Goal: Information Seeking & Learning: Learn about a topic

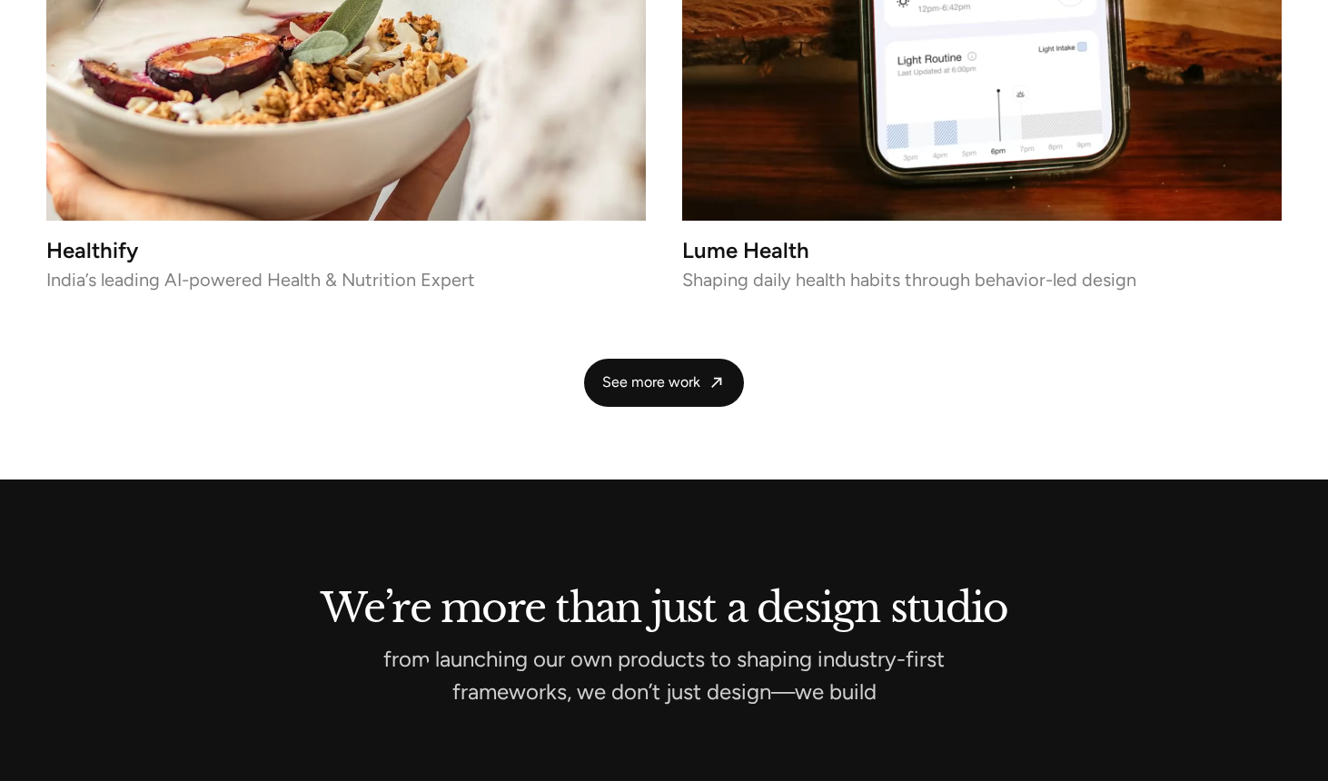
scroll to position [4182, 0]
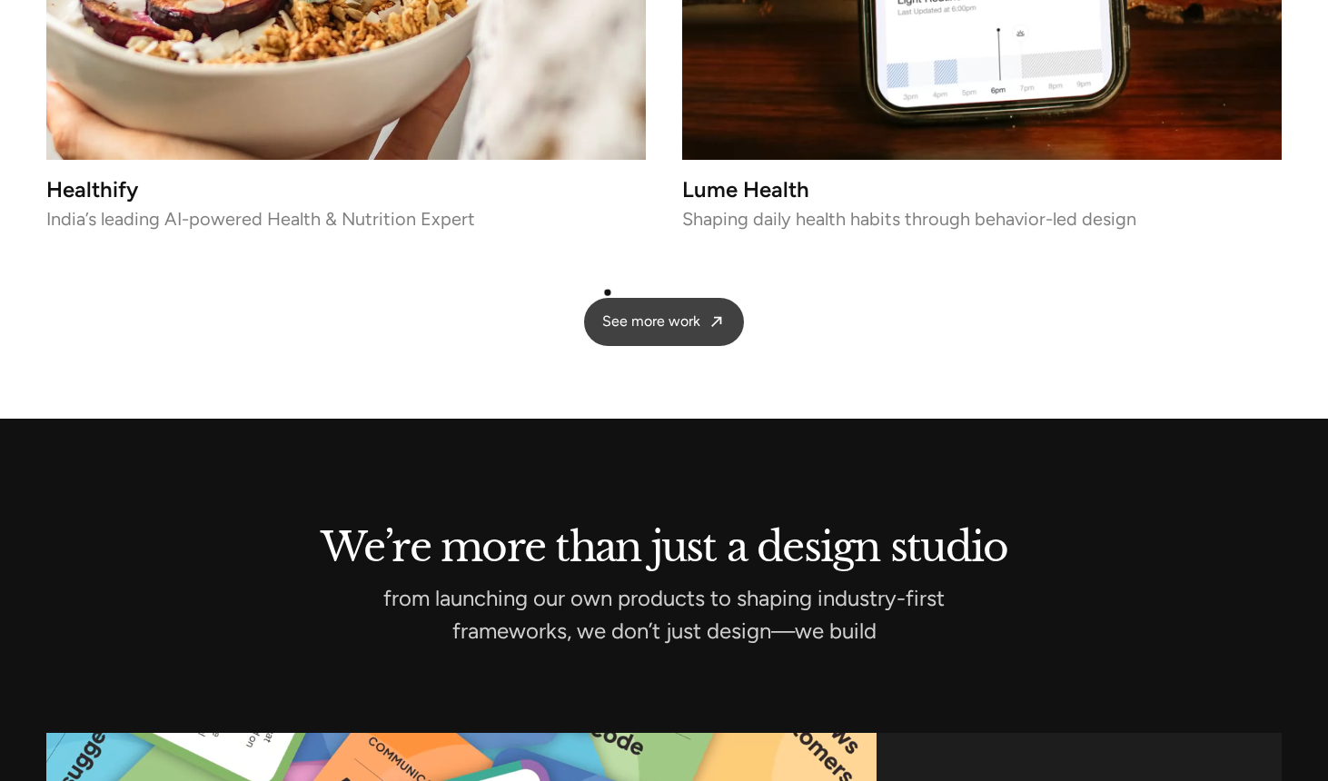
click at [608, 313] on span "See more work" at bounding box center [651, 322] width 98 height 19
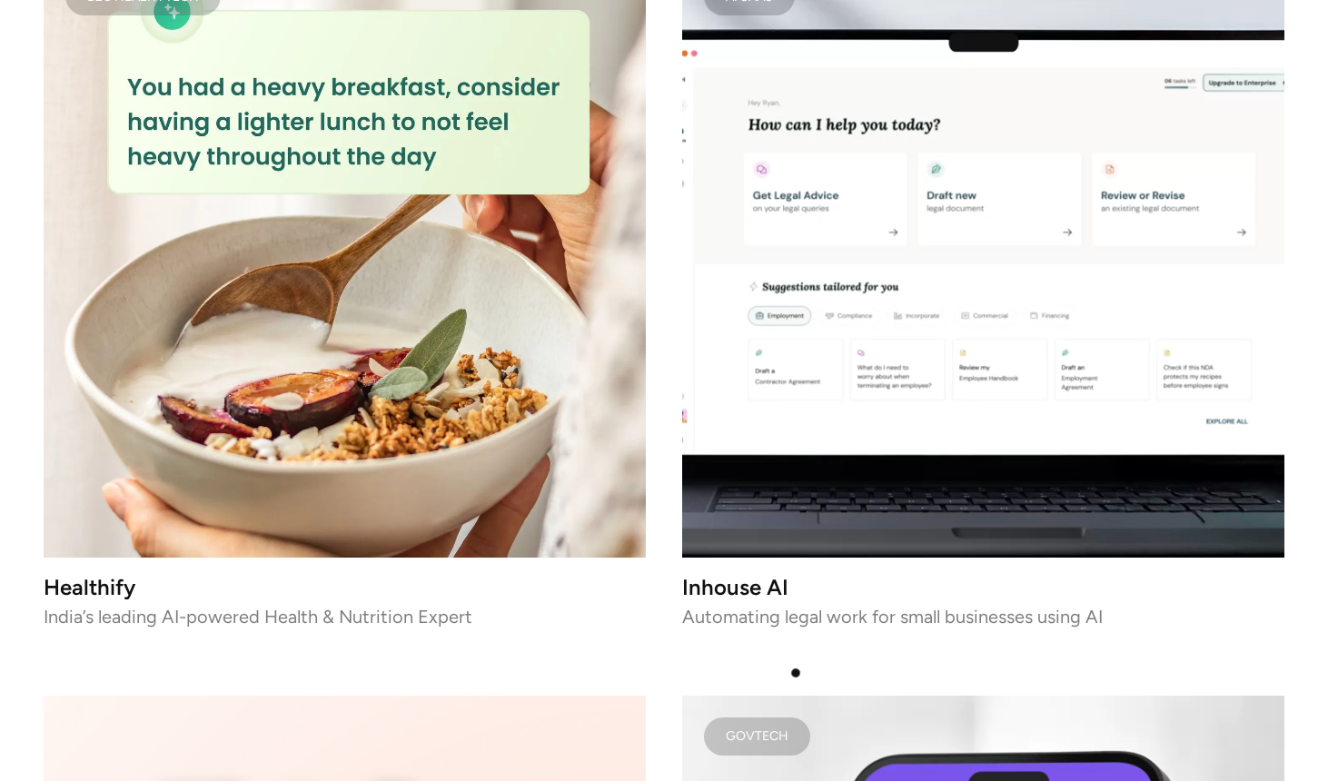
scroll to position [5006, 0]
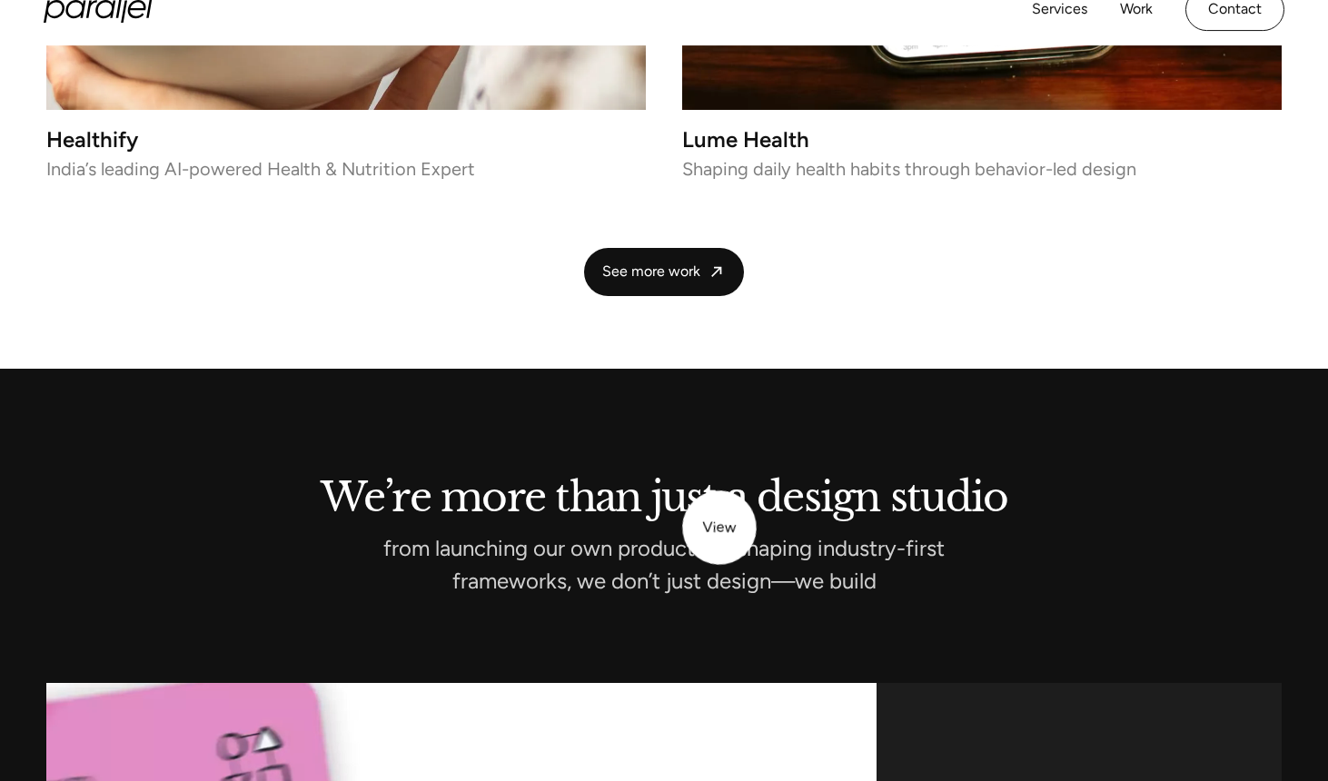
scroll to position [4114, 0]
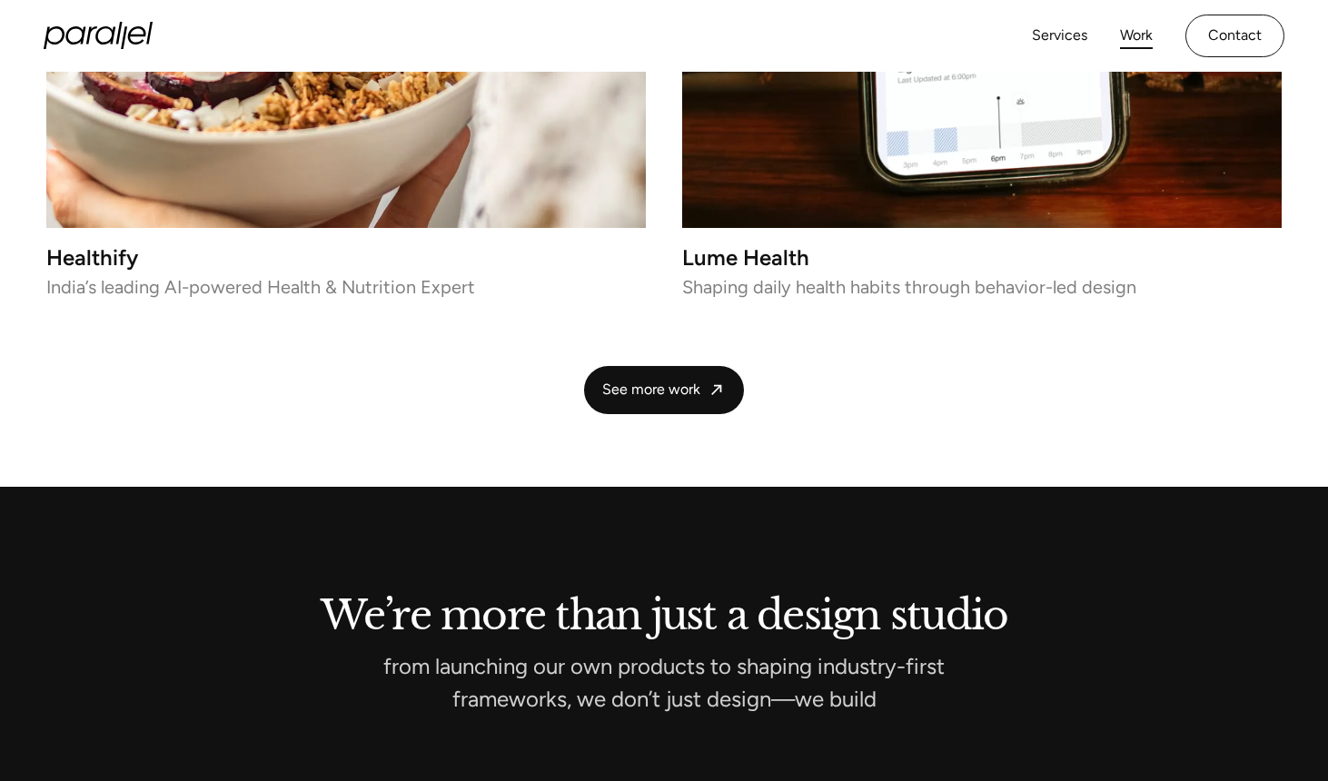
click at [1140, 37] on link "Work" at bounding box center [1136, 36] width 33 height 26
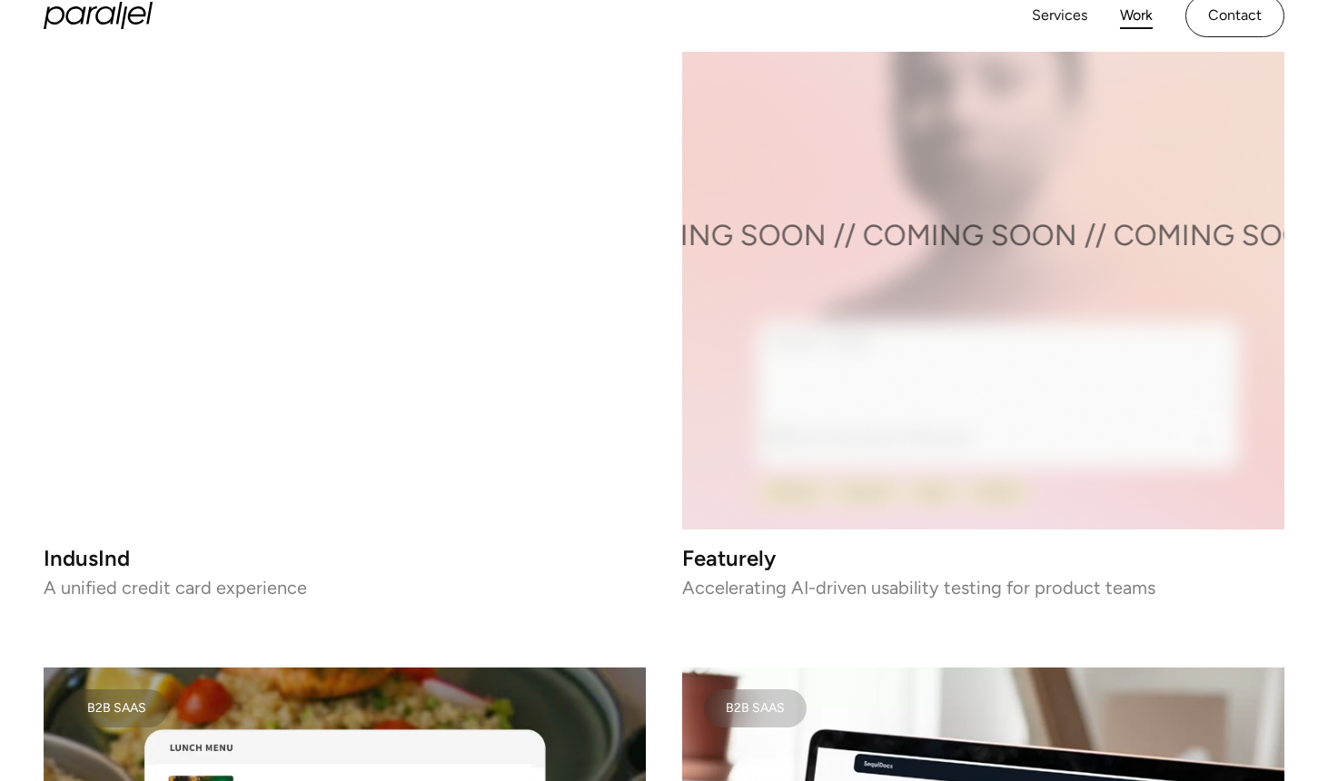
scroll to position [3527, 0]
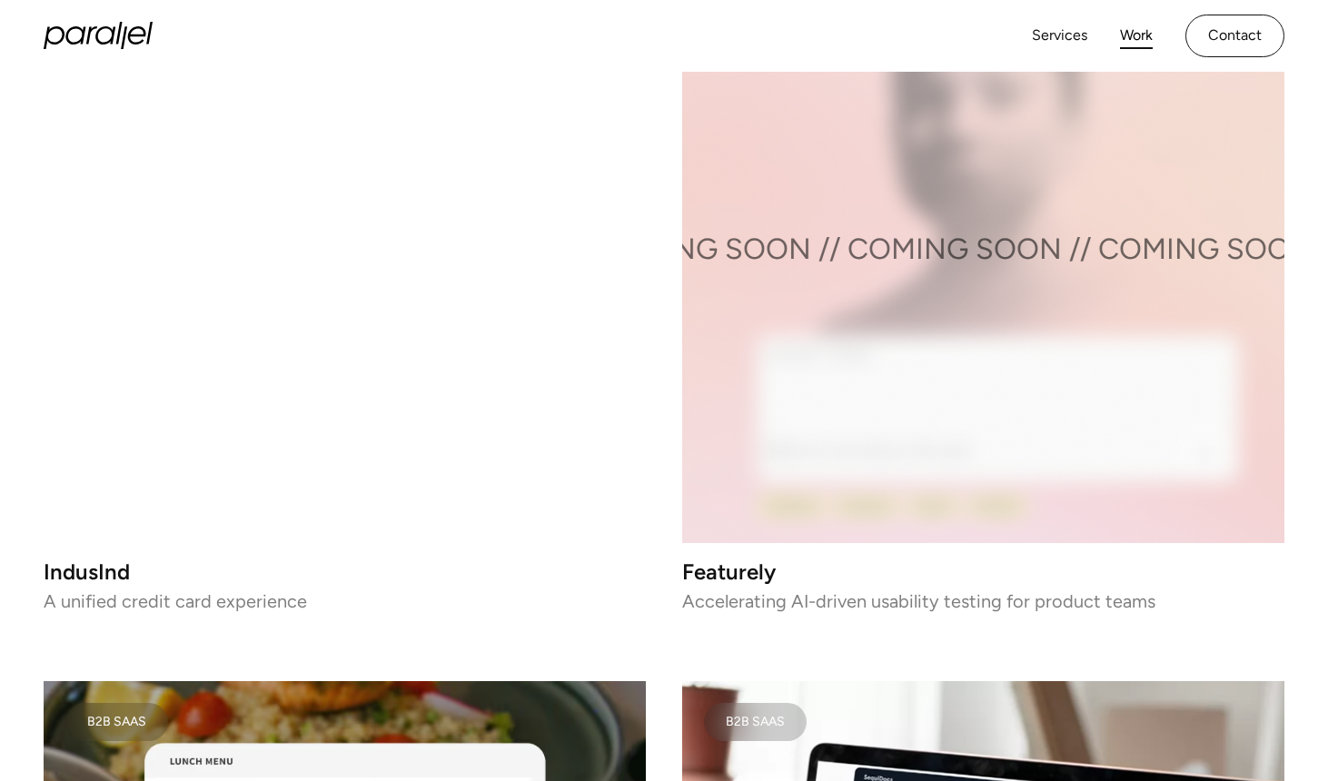
drag, startPoint x: 798, startPoint y: 576, endPoint x: 699, endPoint y: 576, distance: 99.0
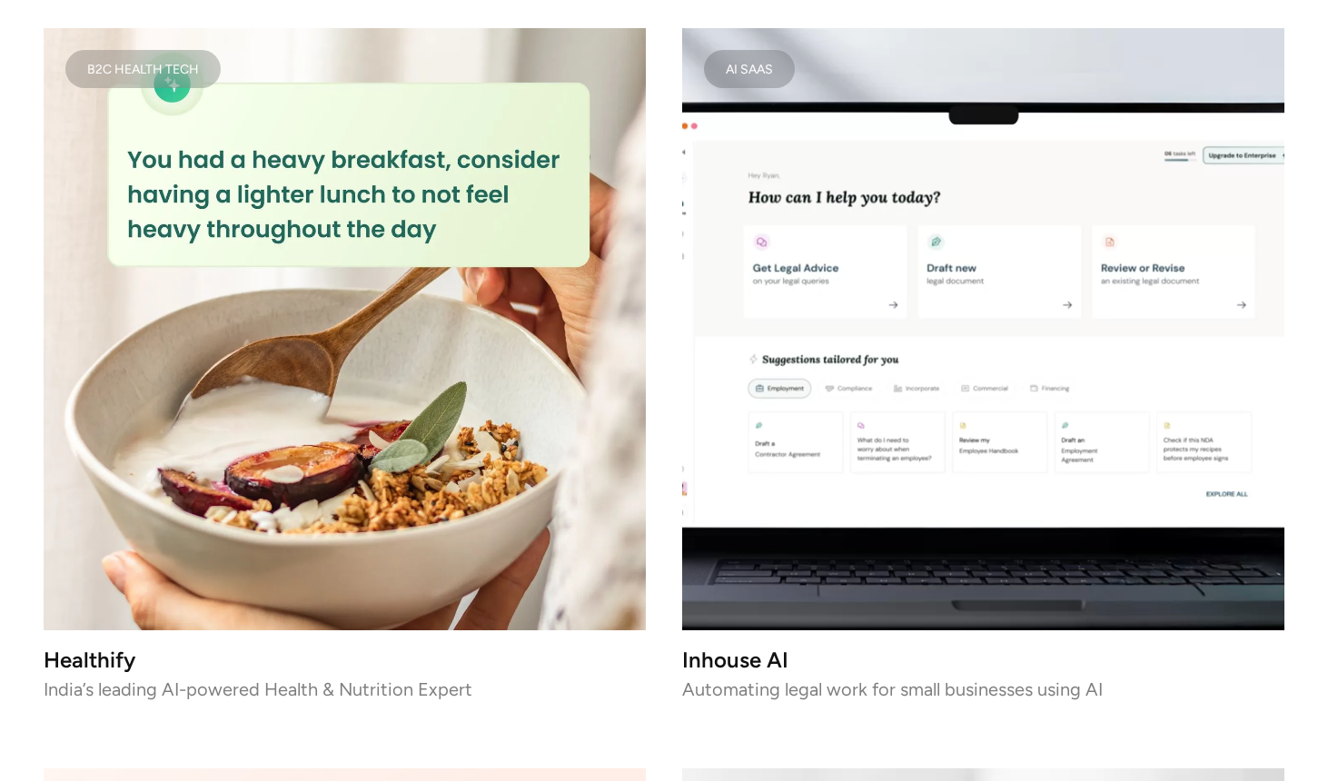
scroll to position [4954, 0]
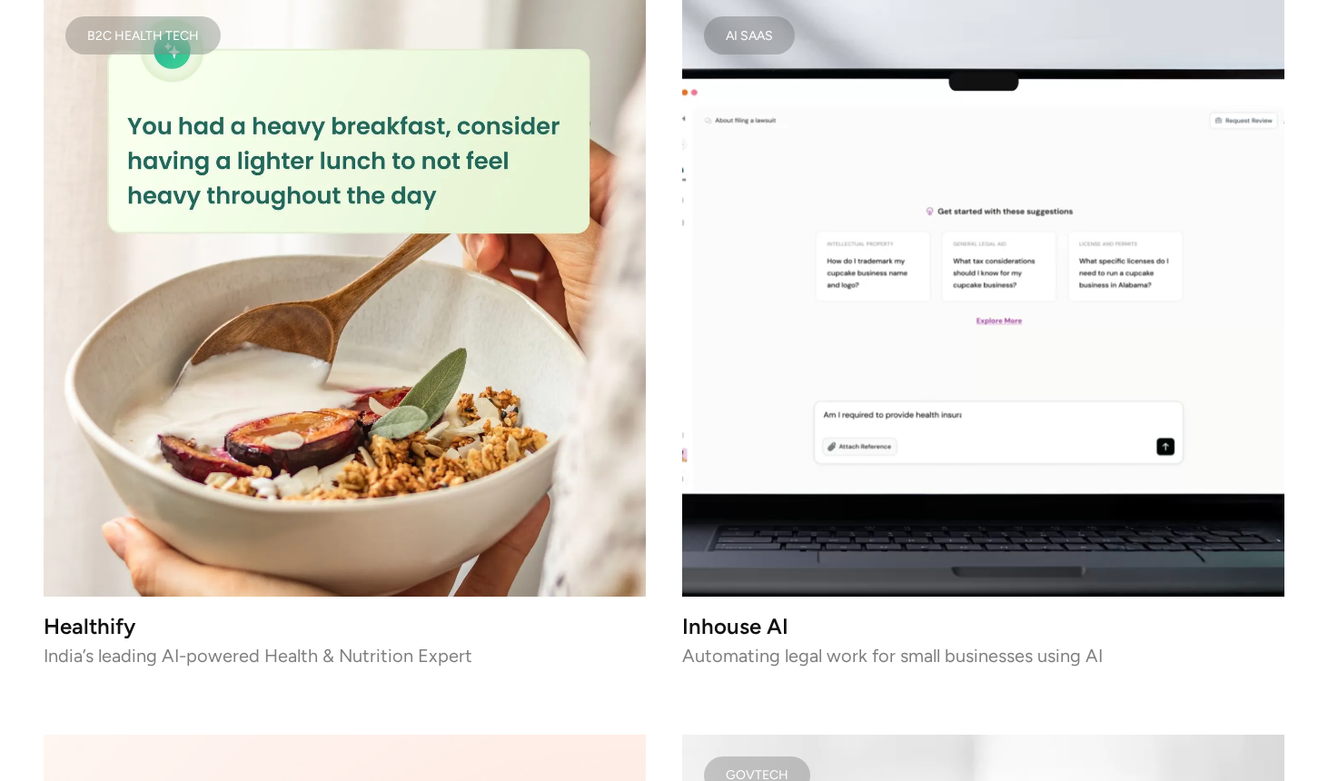
click at [690, 634] on h3 "Inhouse AI" at bounding box center [983, 626] width 602 height 15
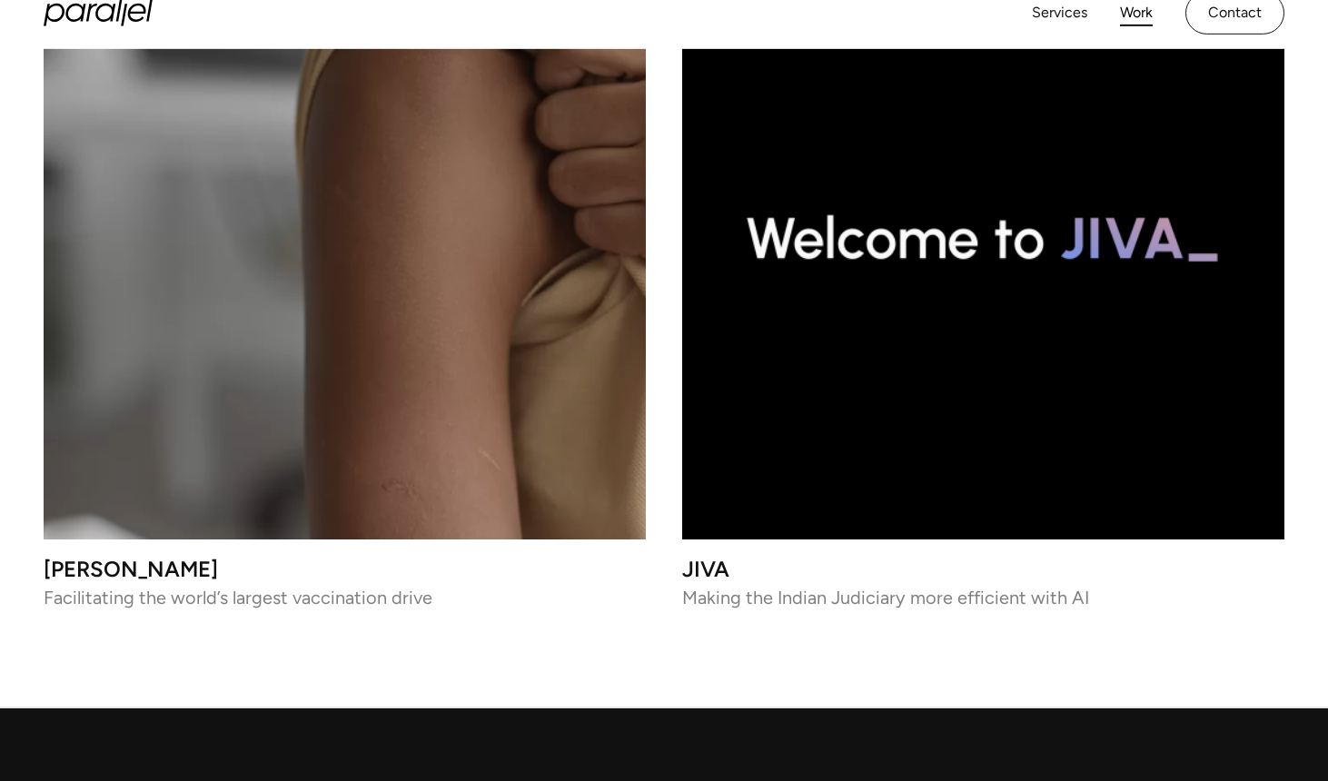
scroll to position [7978, 0]
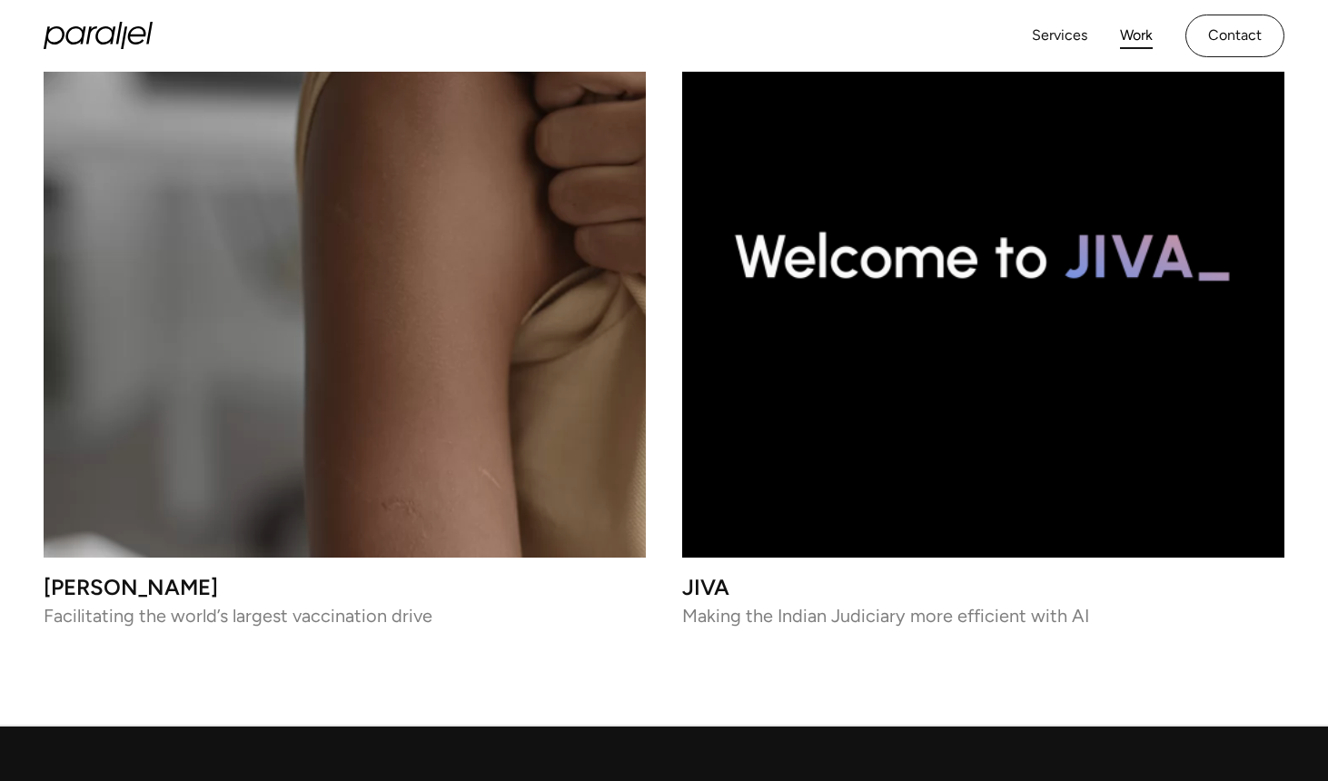
click at [707, 580] on h3 "JIVA" at bounding box center [983, 587] width 602 height 15
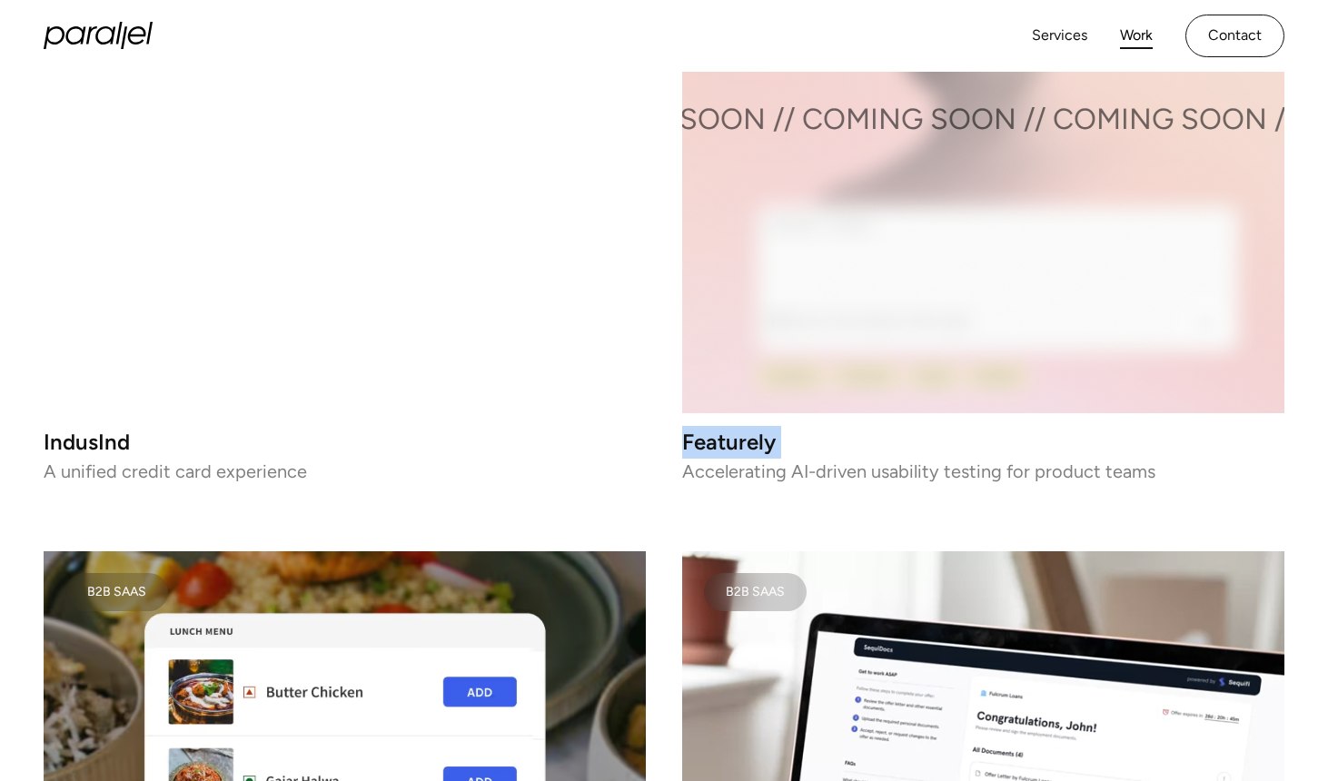
scroll to position [3589, 0]
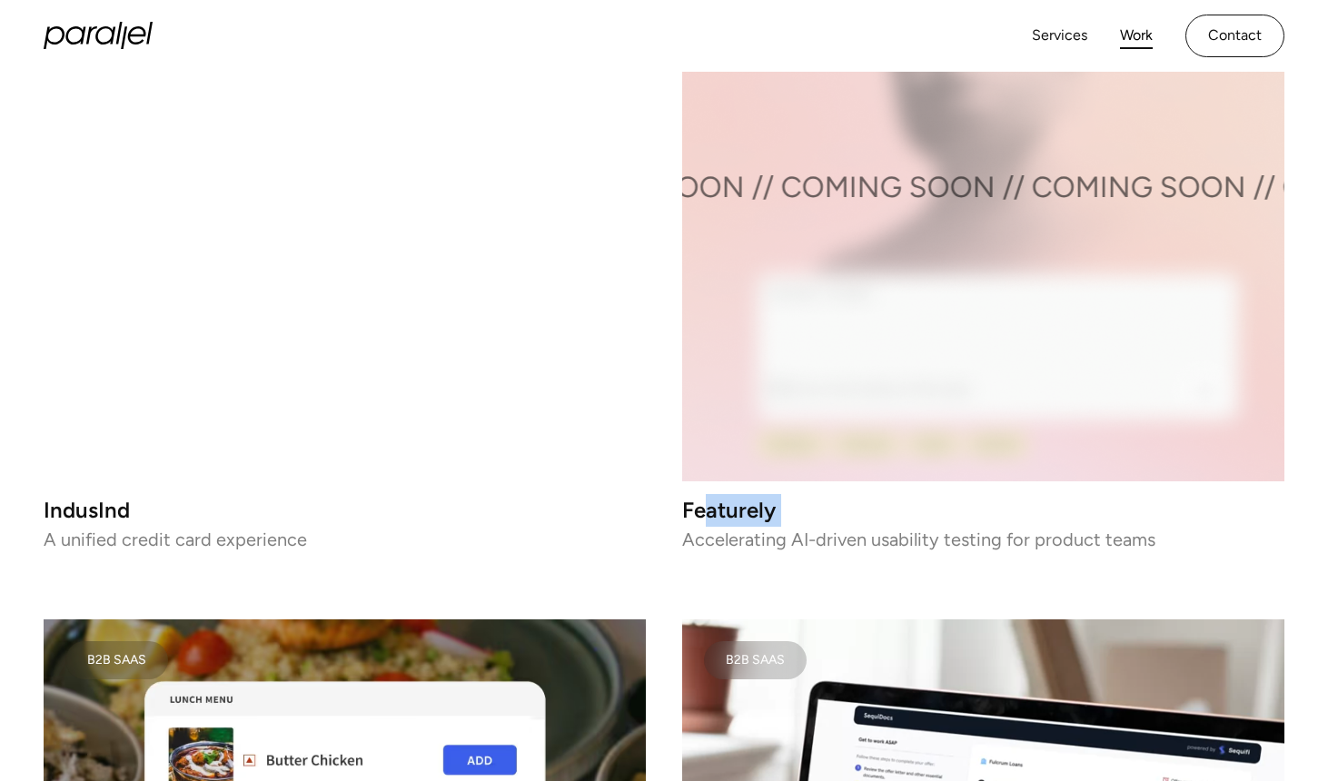
drag, startPoint x: 707, startPoint y: 509, endPoint x: 757, endPoint y: 527, distance: 53.2
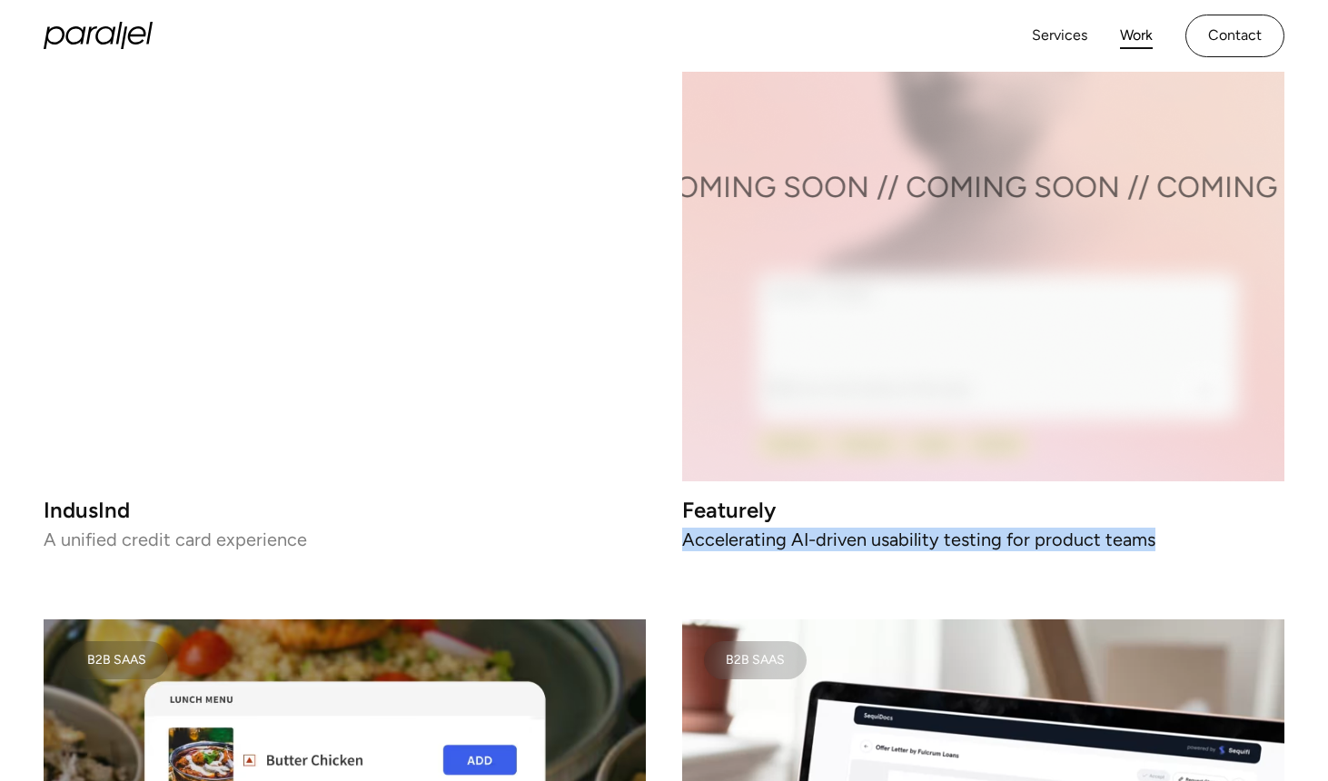
drag, startPoint x: 679, startPoint y: 542, endPoint x: 924, endPoint y: 569, distance: 246.7
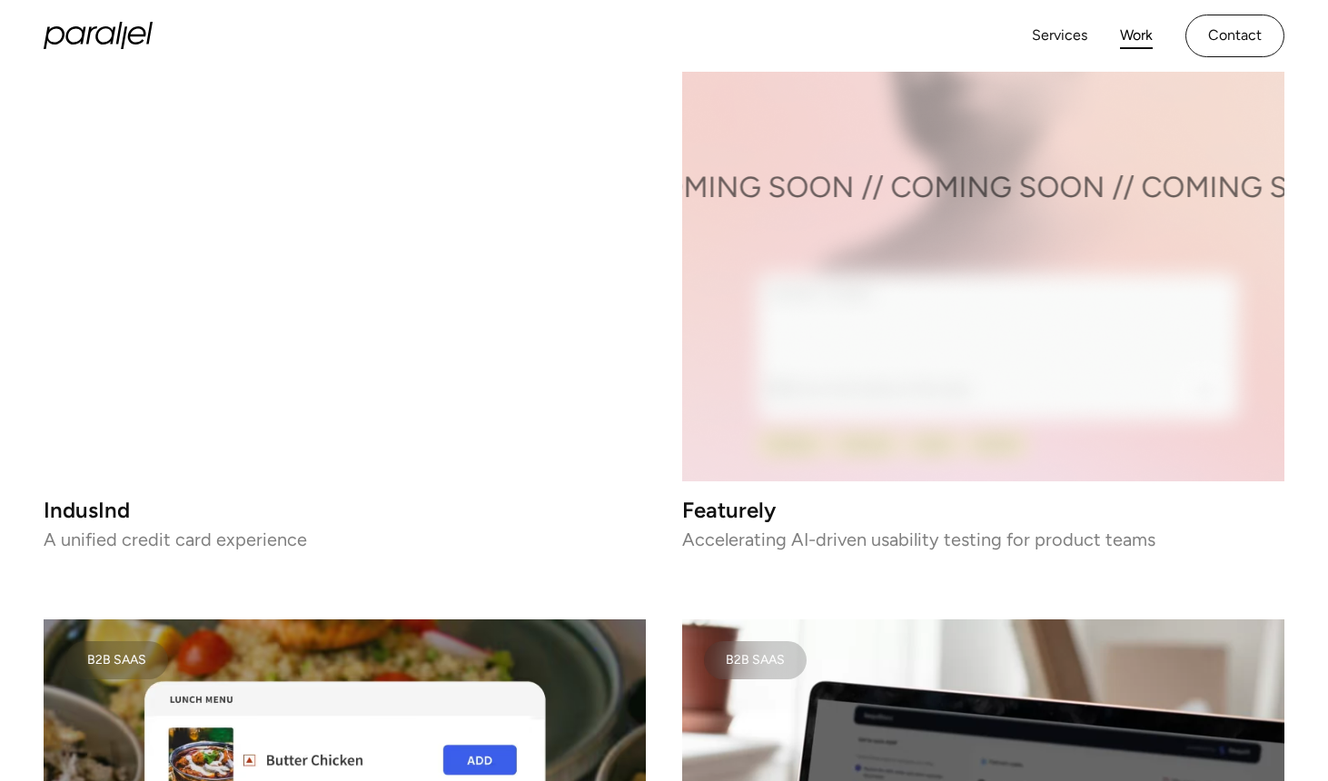
drag, startPoint x: 924, startPoint y: 569, endPoint x: 1159, endPoint y: 534, distance: 237.9
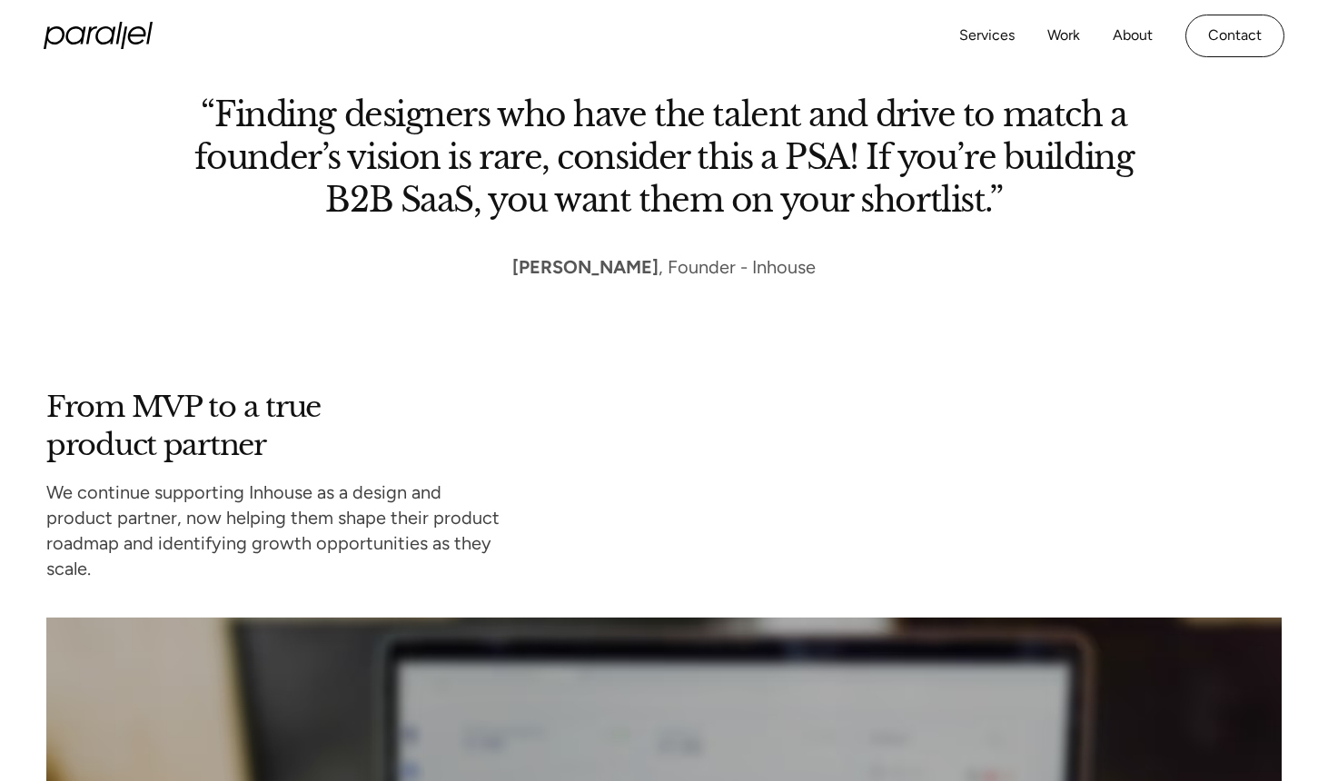
scroll to position [7731, 0]
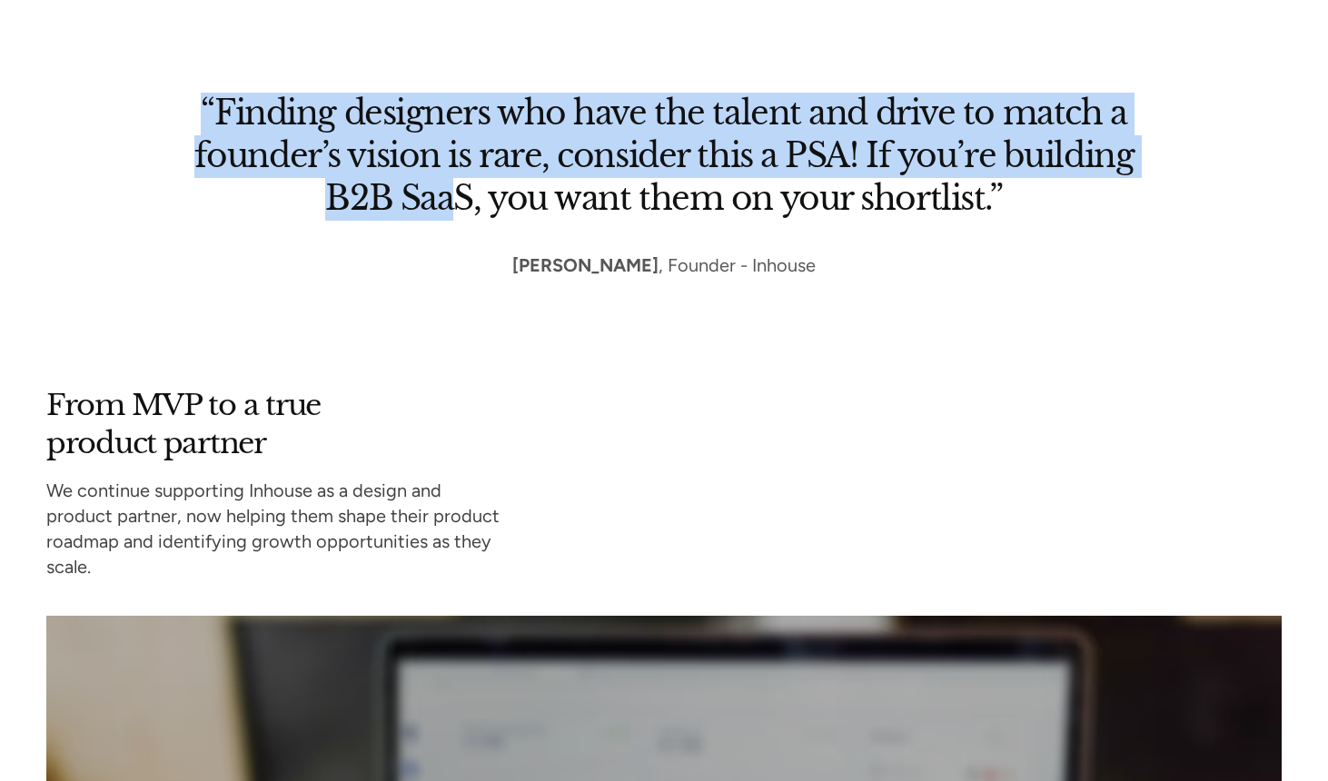
drag, startPoint x: 316, startPoint y: 91, endPoint x: 530, endPoint y: 215, distance: 247.2
click at [530, 215] on section "“Finding designers who have the talent and drive to match a founder’s vision is…" at bounding box center [664, 167] width 1328 height 440
click at [412, 181] on h2 "“Finding designers who have the talent and drive to match a founder’s vision is…" at bounding box center [664, 156] width 945 height 127
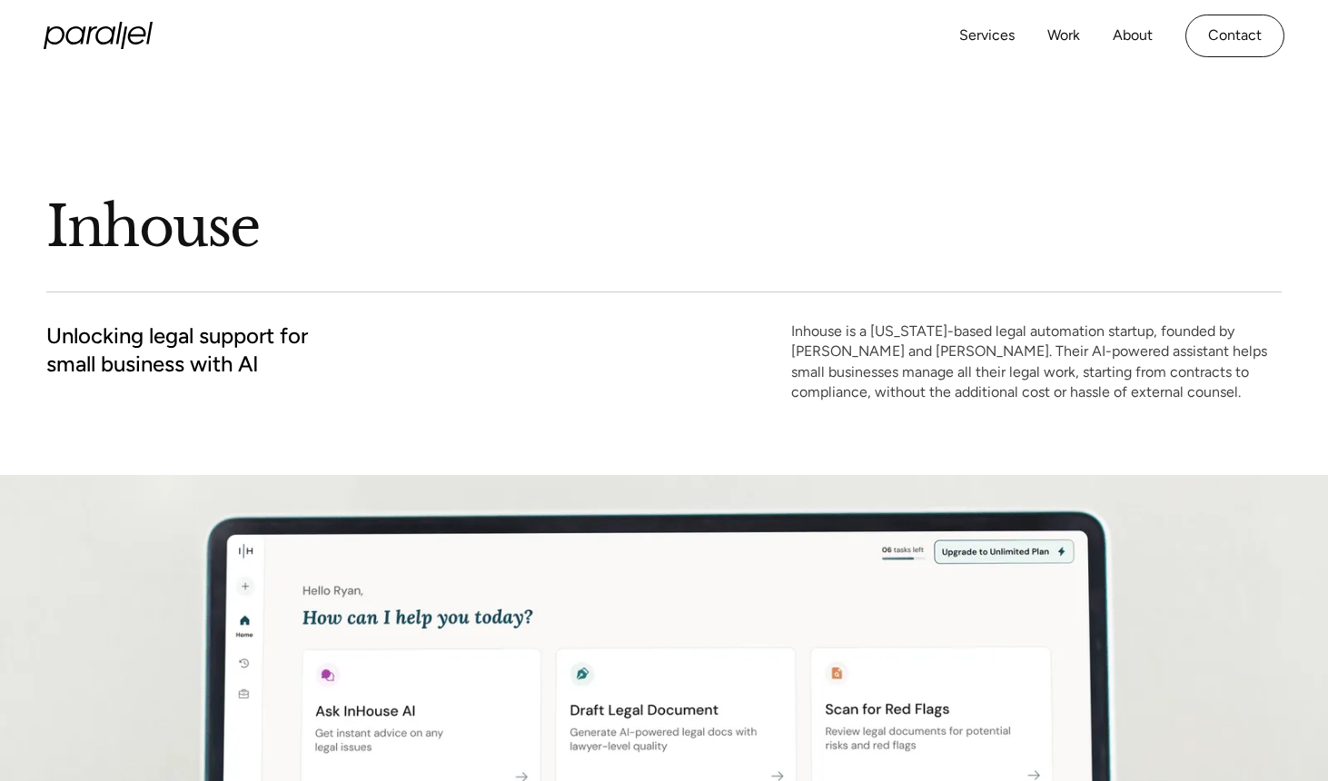
scroll to position [0, 0]
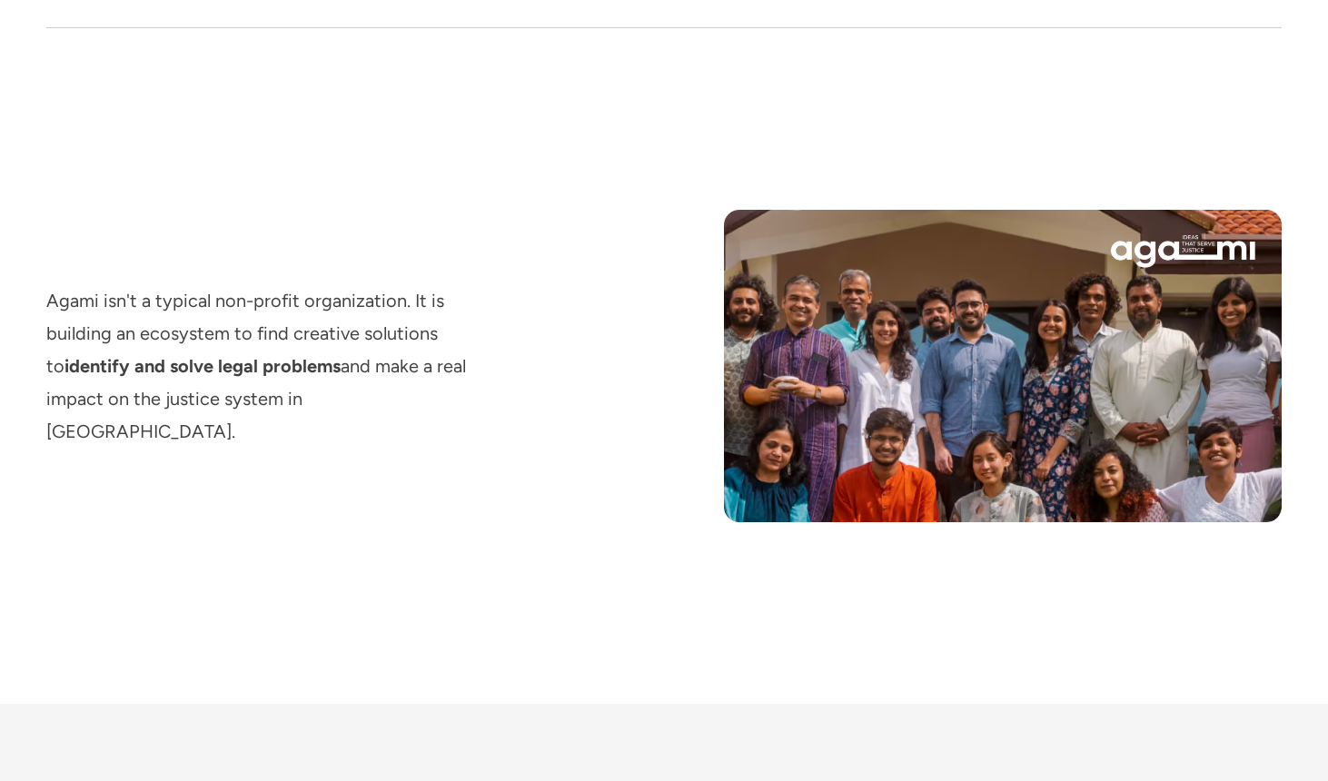
scroll to position [1328, 0]
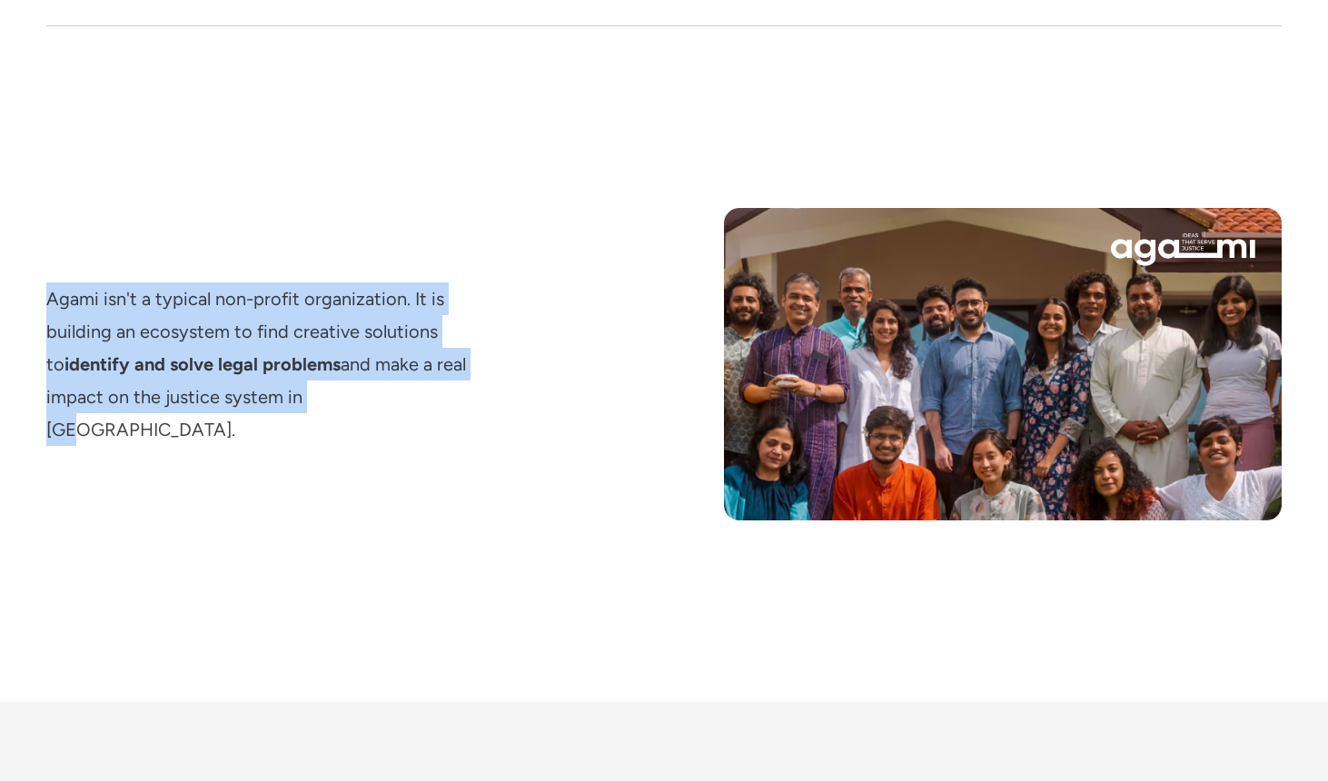
drag, startPoint x: 173, startPoint y: 283, endPoint x: 321, endPoint y: 421, distance: 202.5
click at [321, 421] on div "Agami isn't a typical non-profit organization. It is building an ecosystem to f…" at bounding box center [664, 364] width 1236 height 312
click at [321, 421] on p "Agami isn't a typical non-profit organization. It is building an ecosystem to f…" at bounding box center [256, 365] width 420 height 164
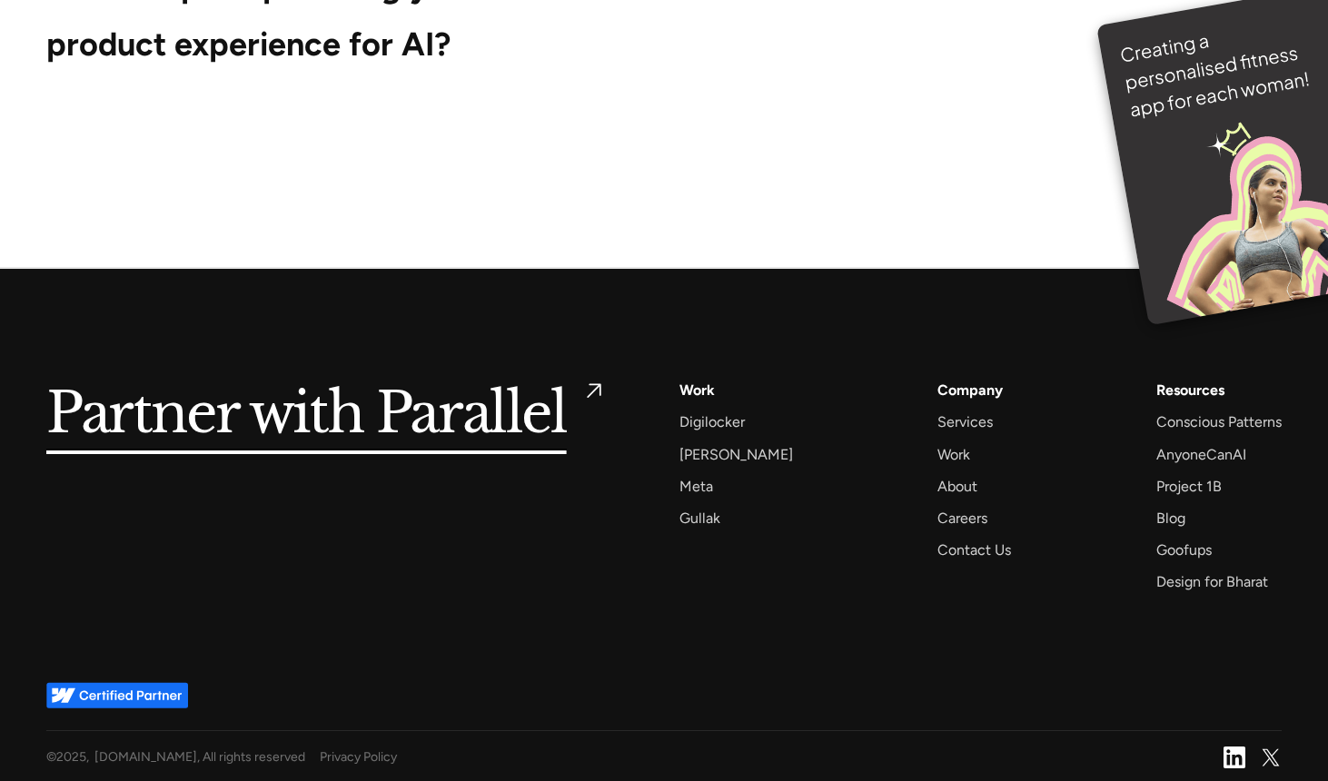
scroll to position [9004, 0]
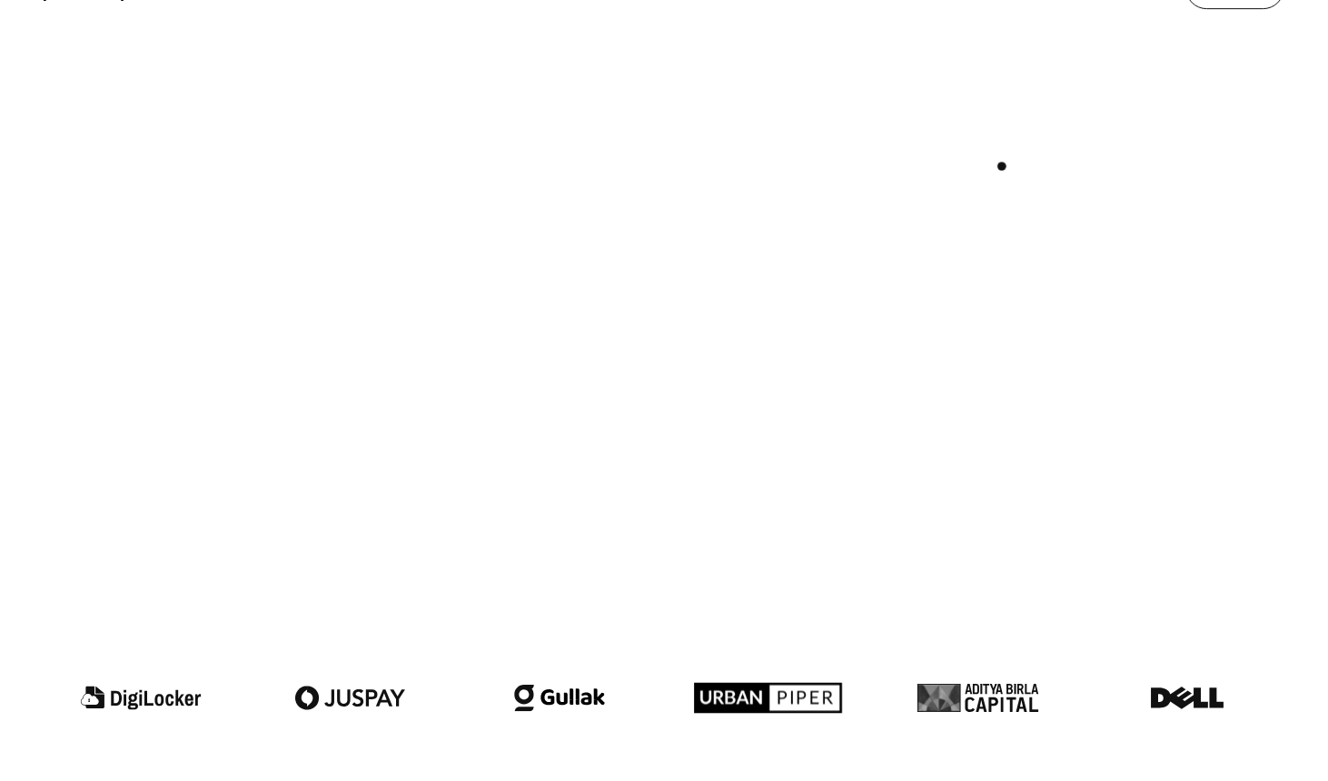
scroll to position [281, 0]
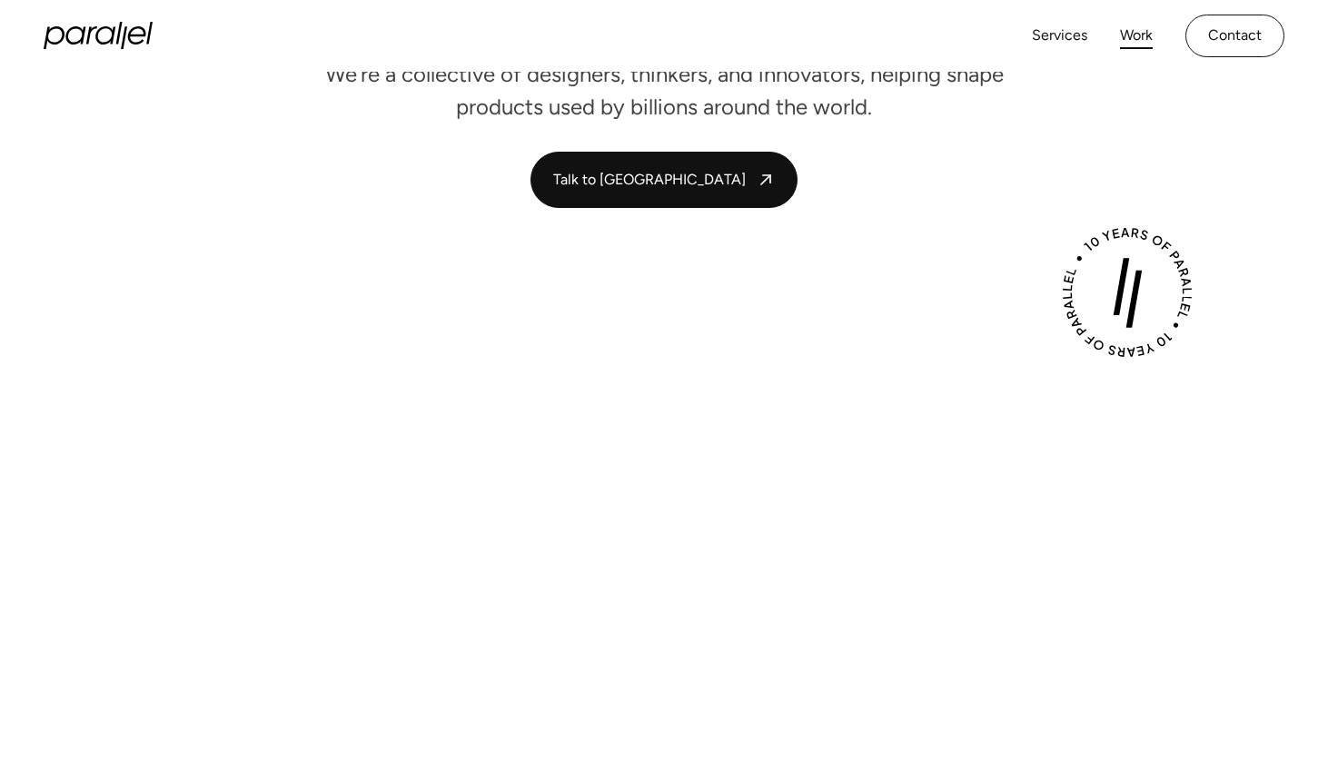
click at [1129, 45] on link "Work" at bounding box center [1136, 36] width 33 height 26
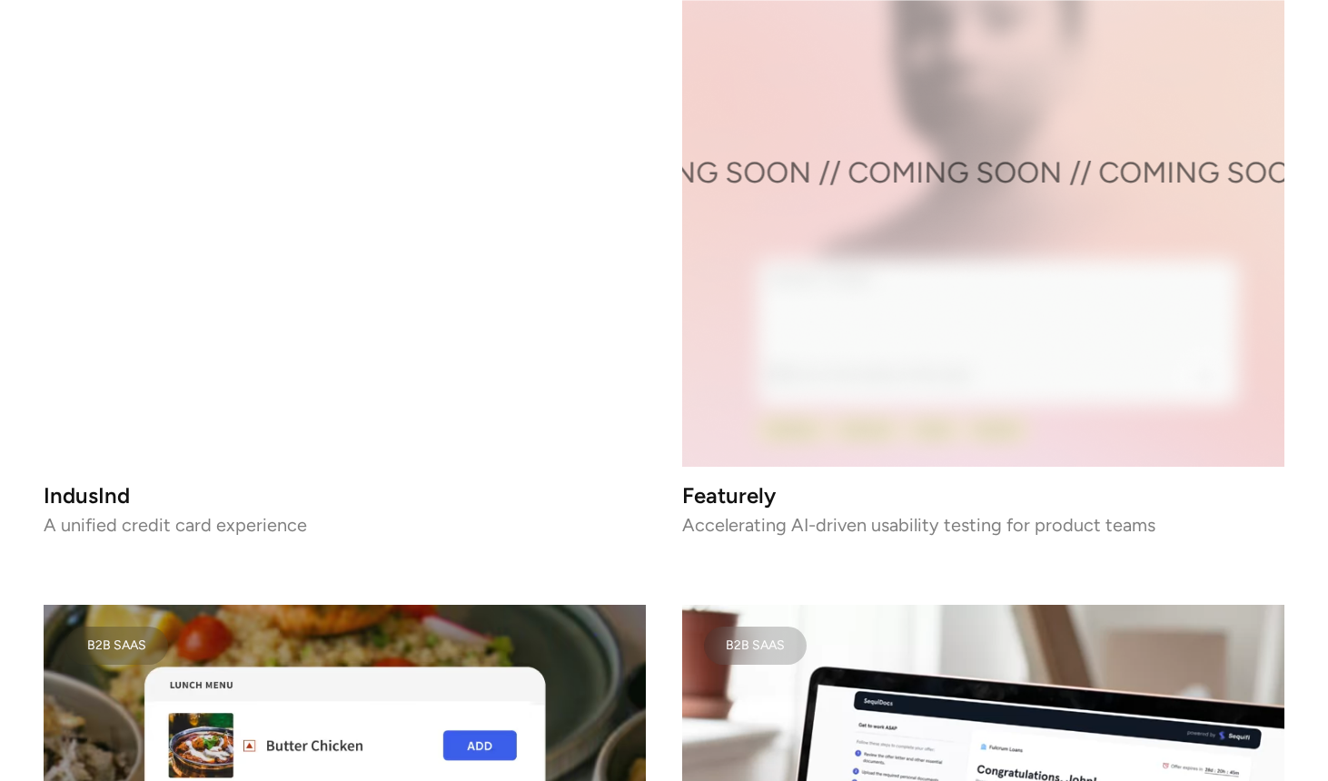
scroll to position [3768, 0]
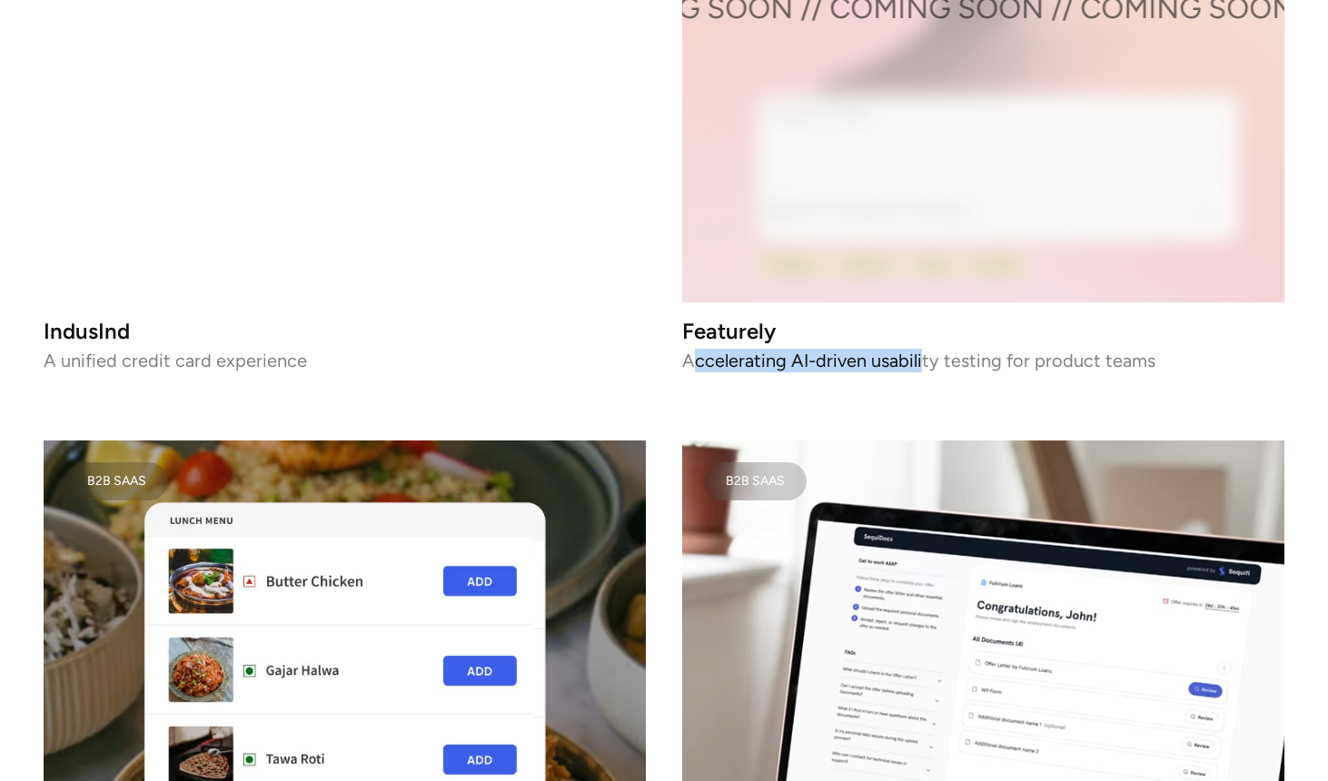
drag, startPoint x: 689, startPoint y: 359, endPoint x: 920, endPoint y: 369, distance: 231.0
click at [920, 369] on div "Health Tech Lume Health Shaping daily health habits through behavior-led design…" at bounding box center [664, 765] width 1241 height 8136
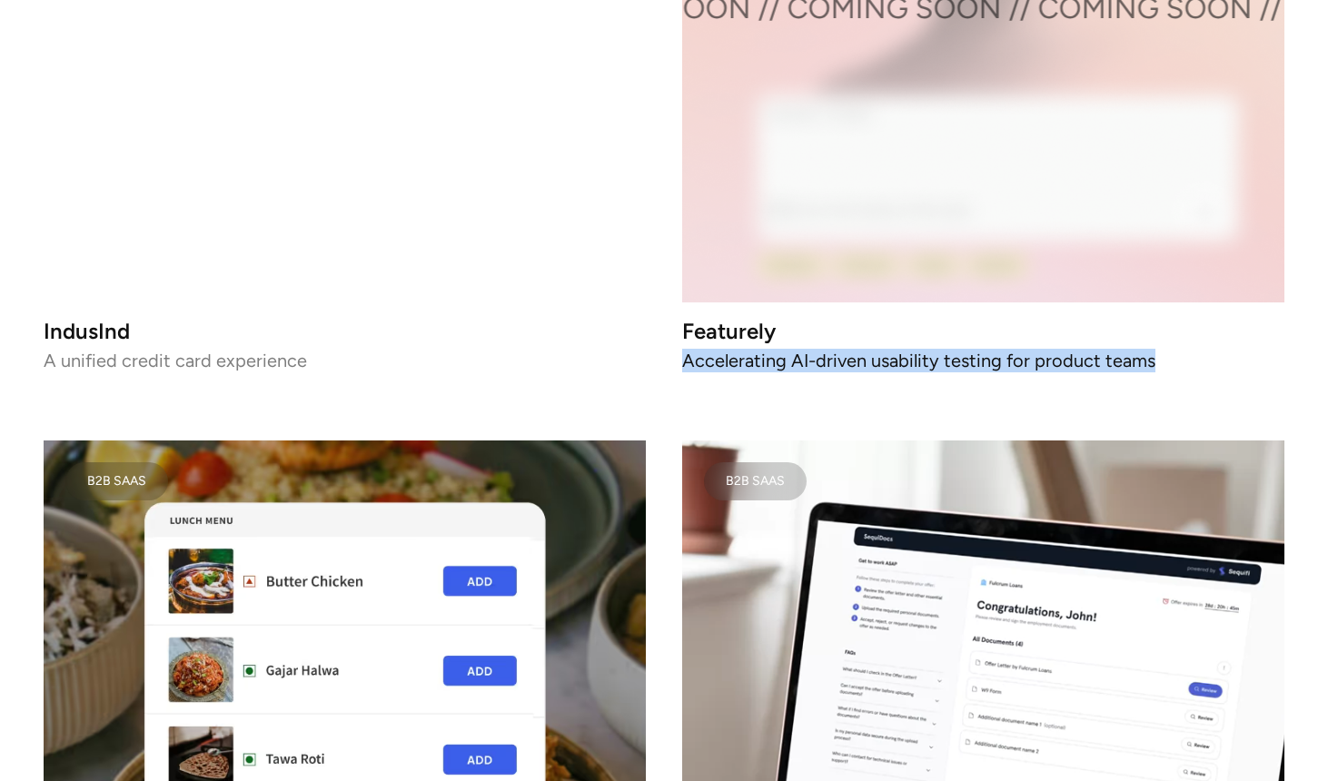
drag, startPoint x: 686, startPoint y: 357, endPoint x: 1148, endPoint y: 363, distance: 461.6
click at [1148, 363] on div "Health Tech Lume Health Shaping daily health habits through behavior-led design…" at bounding box center [664, 765] width 1241 height 8136
copy p "Accelerating AI-driven usability testing for product teams"
